Goal: Task Accomplishment & Management: Use online tool/utility

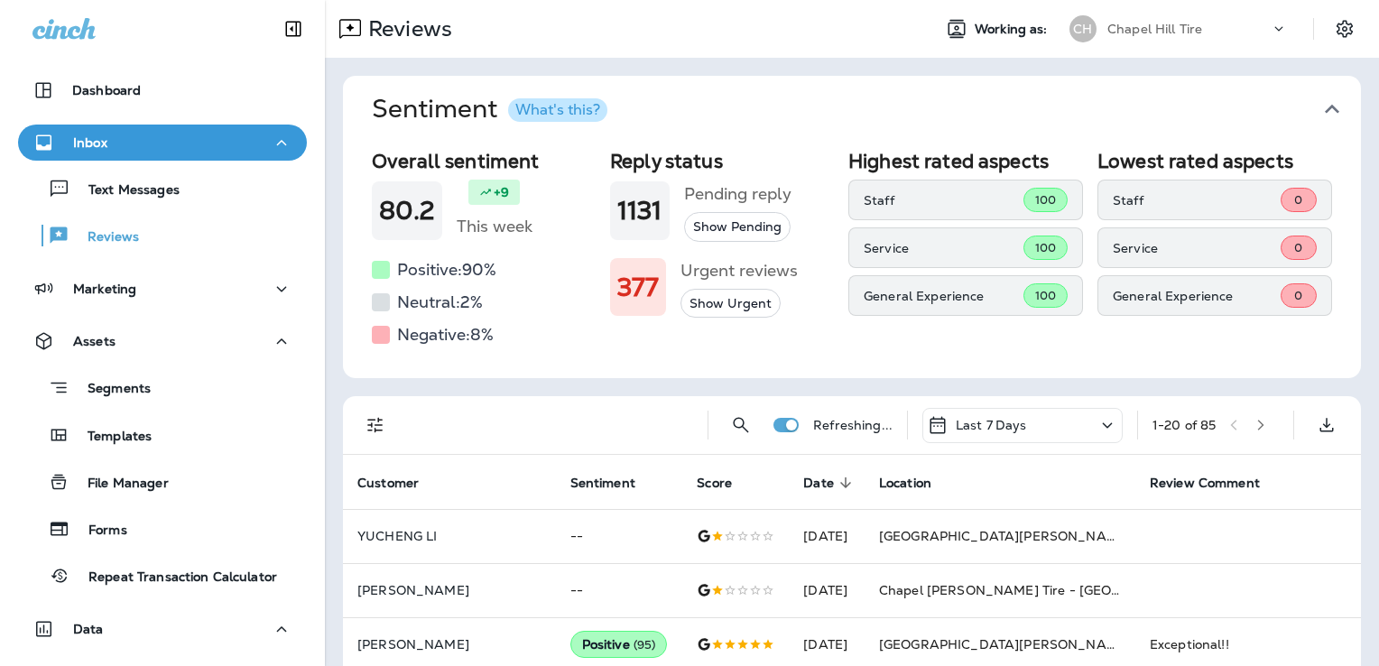
scroll to position [11, 0]
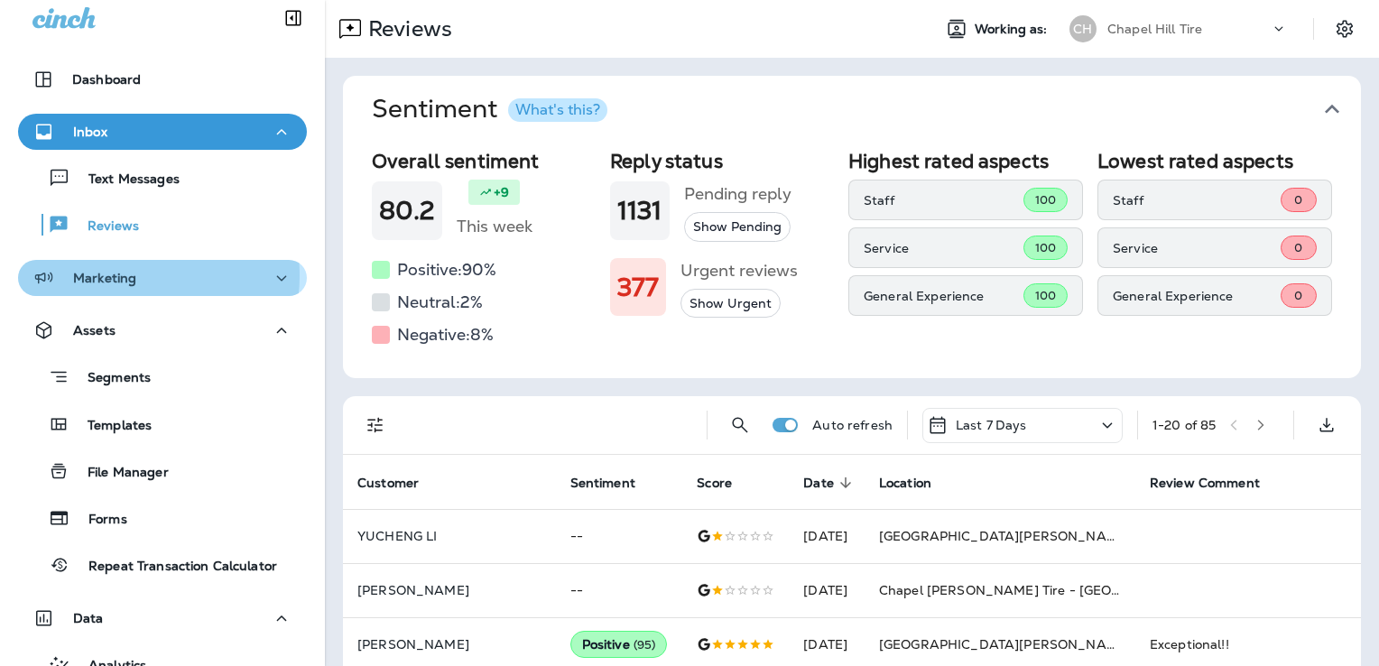
click at [124, 274] on p "Marketing" at bounding box center [104, 278] width 63 height 14
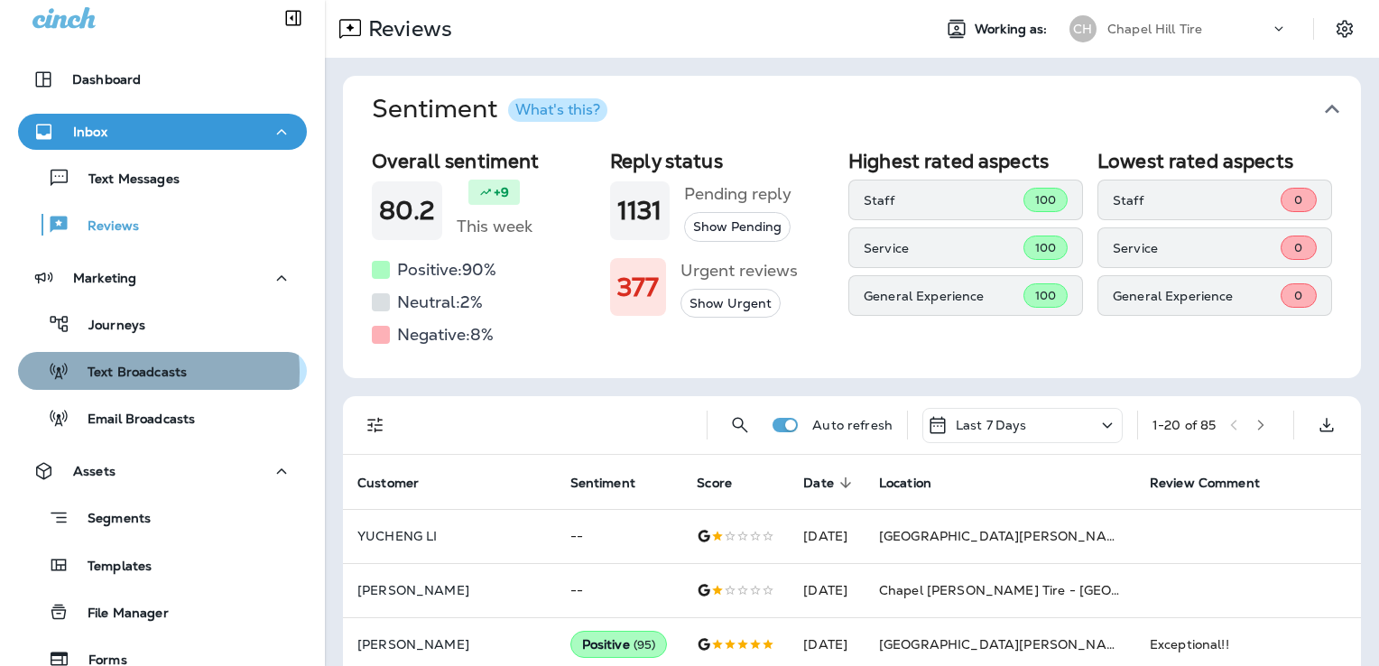
click at [126, 371] on p "Text Broadcasts" at bounding box center [127, 373] width 117 height 17
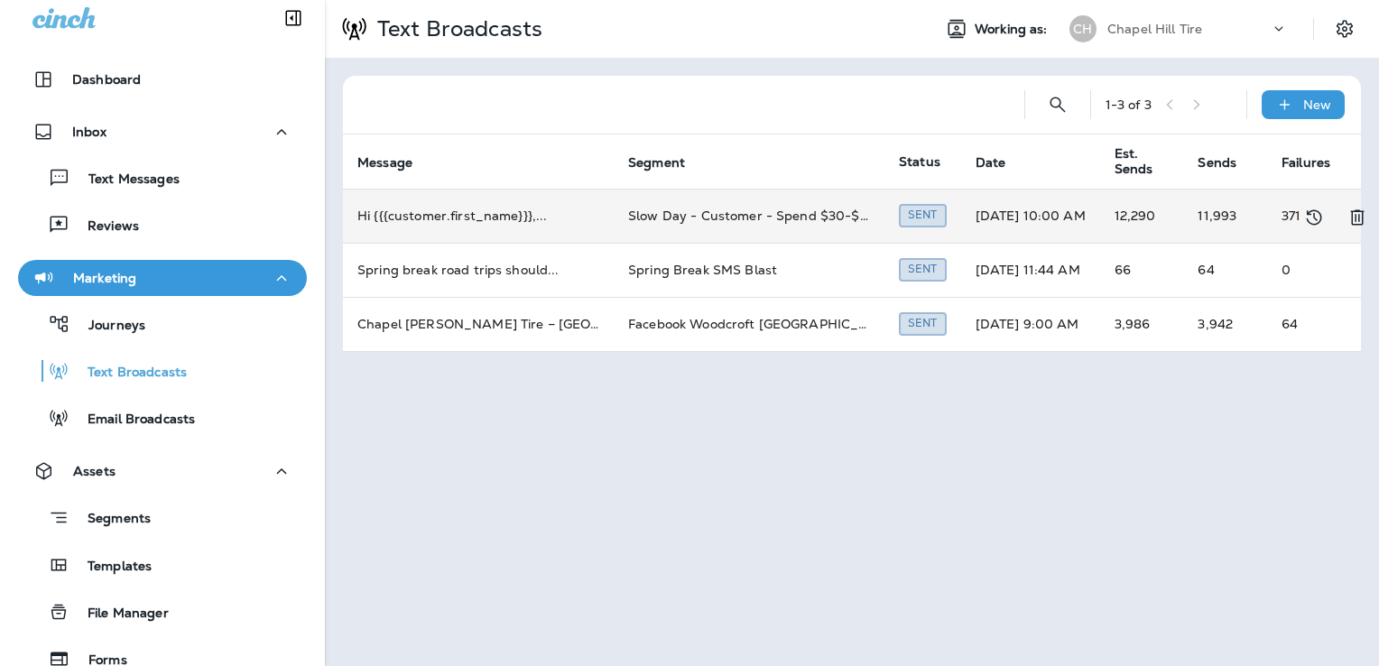
click at [783, 208] on td "Slow Day - Customer - Spend $30-$100 last return between 90-730 days" at bounding box center [749, 216] width 271 height 54
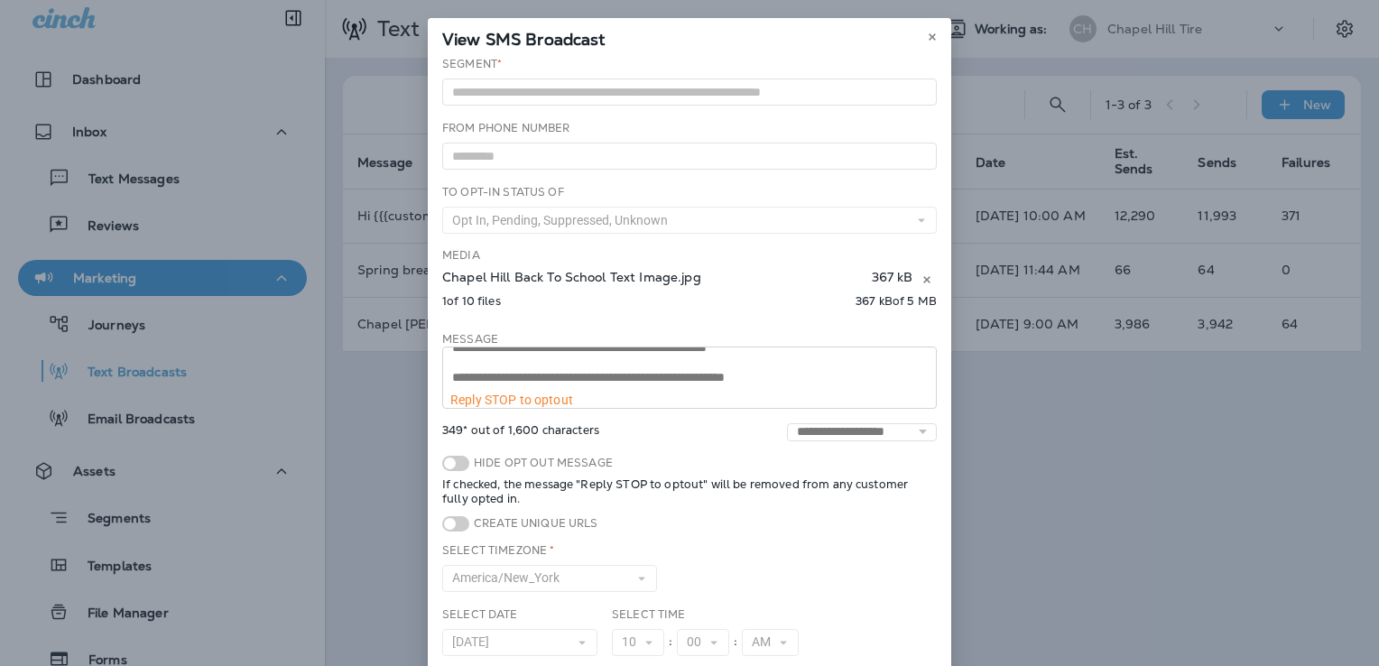
scroll to position [59, 0]
click at [923, 30] on button at bounding box center [932, 37] width 20 height 20
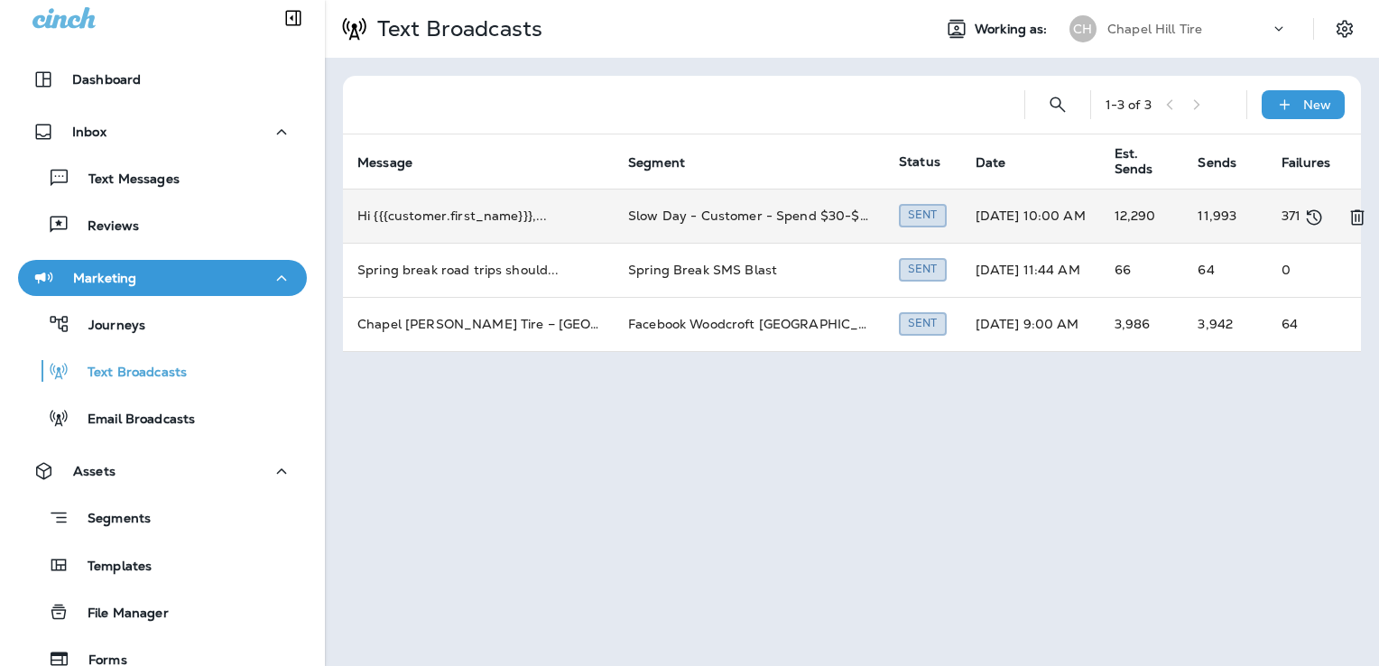
click at [552, 220] on td "Hi {{{customer.first_name}}}, ..." at bounding box center [478, 216] width 271 height 54
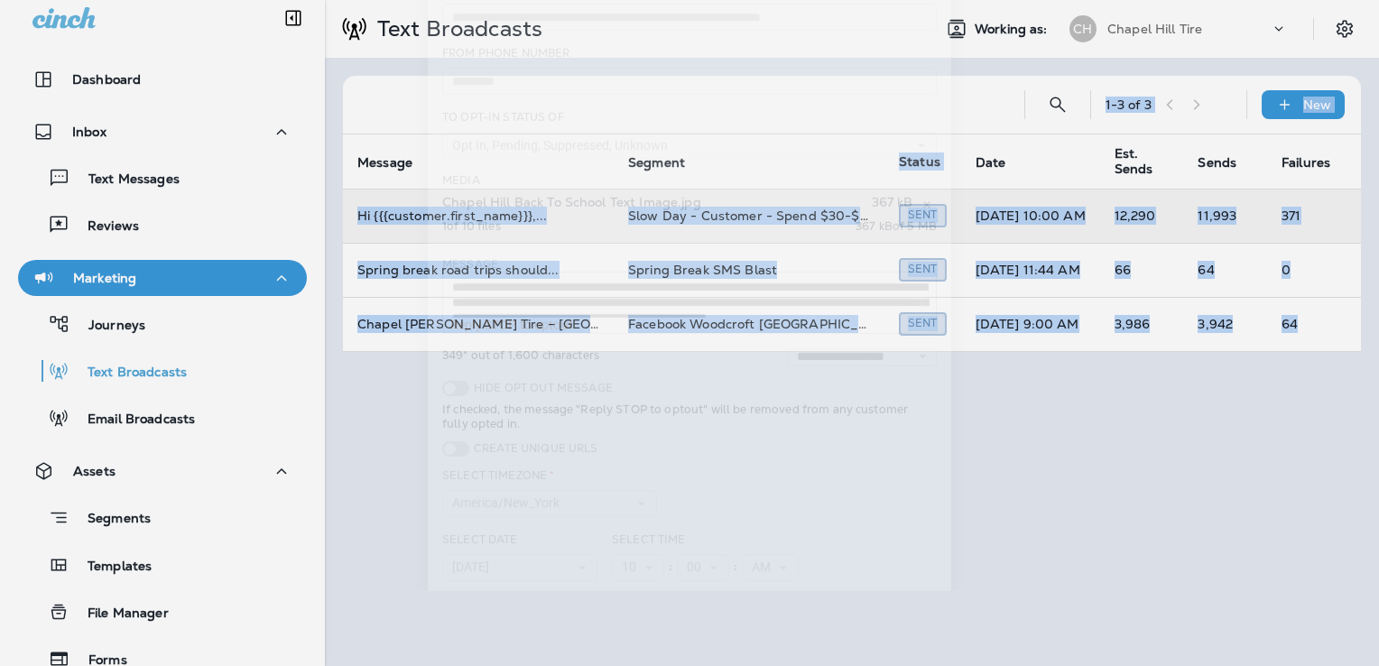
click at [552, 220] on div "Media Chapel [PERSON_NAME] Back To School Text Image.jpg 367 kB 1 of 10 files 3…" at bounding box center [689, 207] width 494 height 69
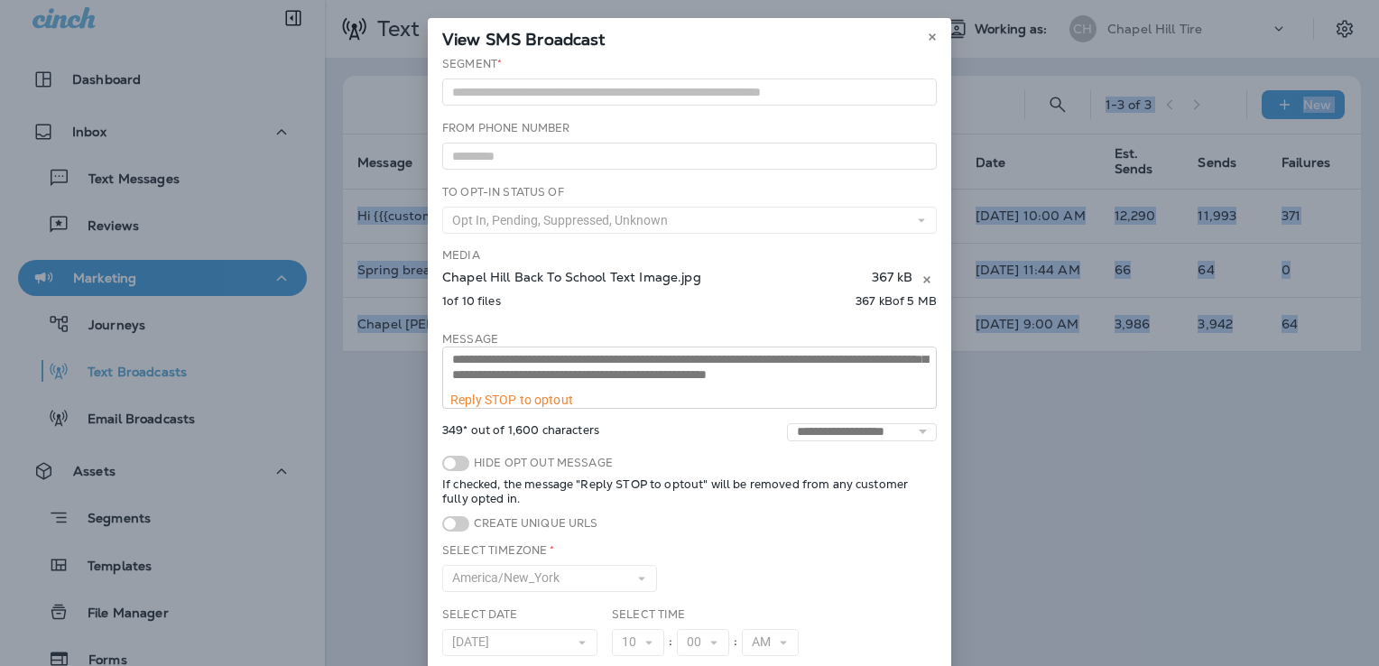
scroll to position [16, 0]
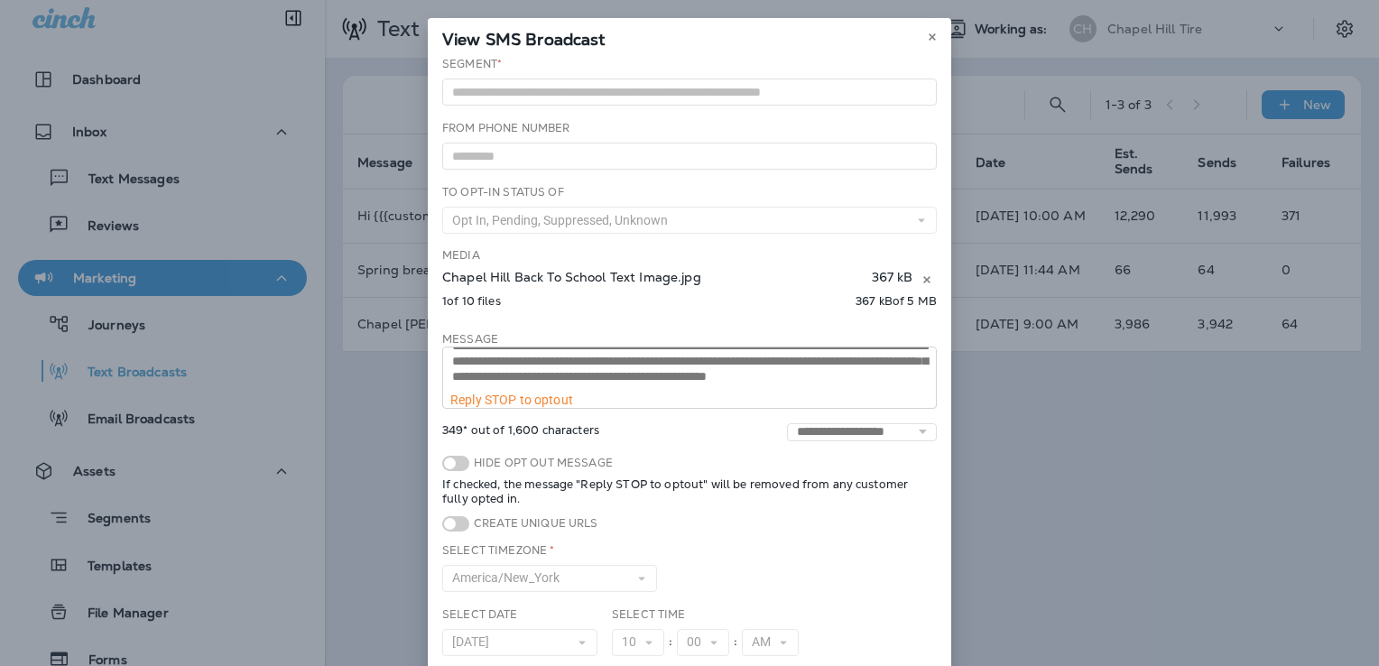
click at [374, 497] on div "**********" at bounding box center [689, 333] width 1379 height 666
click at [927, 38] on icon at bounding box center [932, 37] width 11 height 11
